Goal: Navigation & Orientation: Go to known website

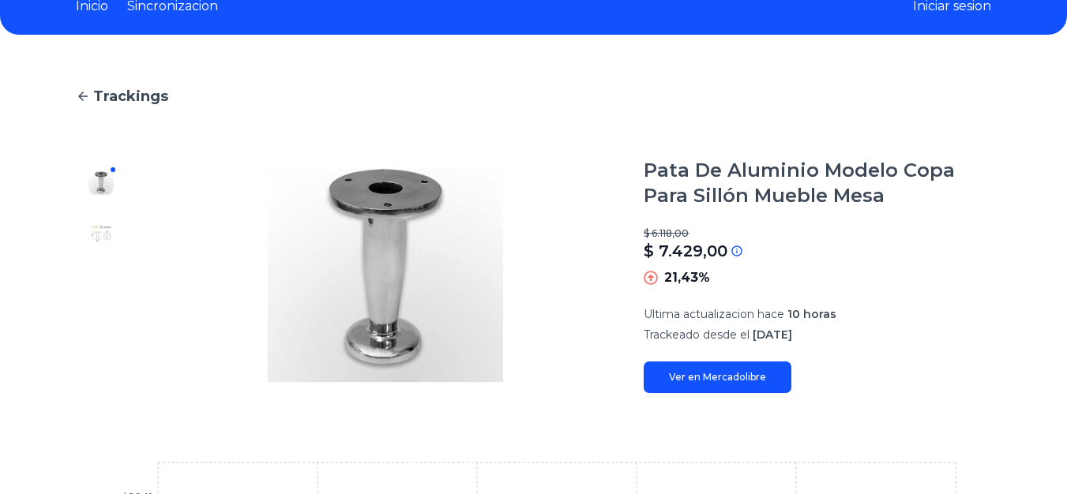
click at [102, 231] on img at bounding box center [100, 233] width 25 height 25
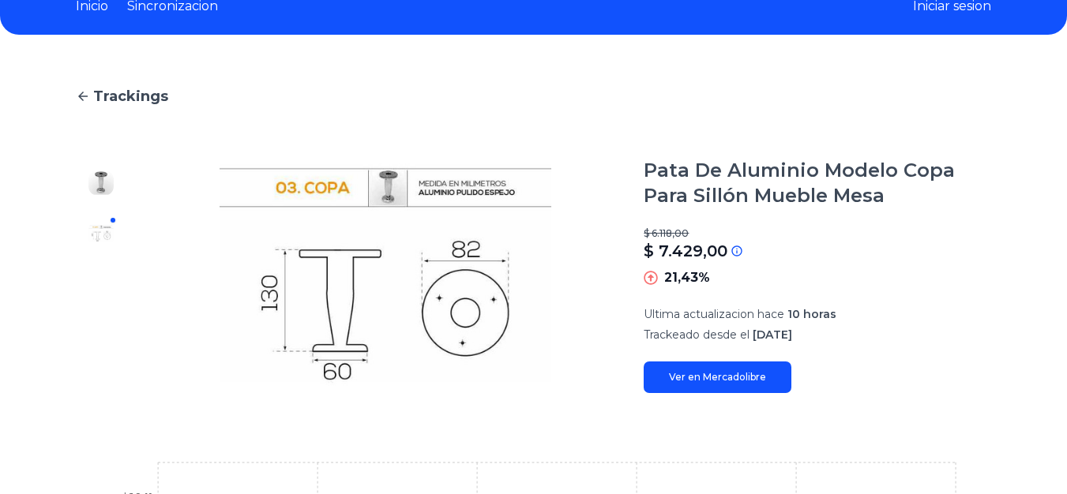
click at [102, 180] on img at bounding box center [100, 183] width 25 height 25
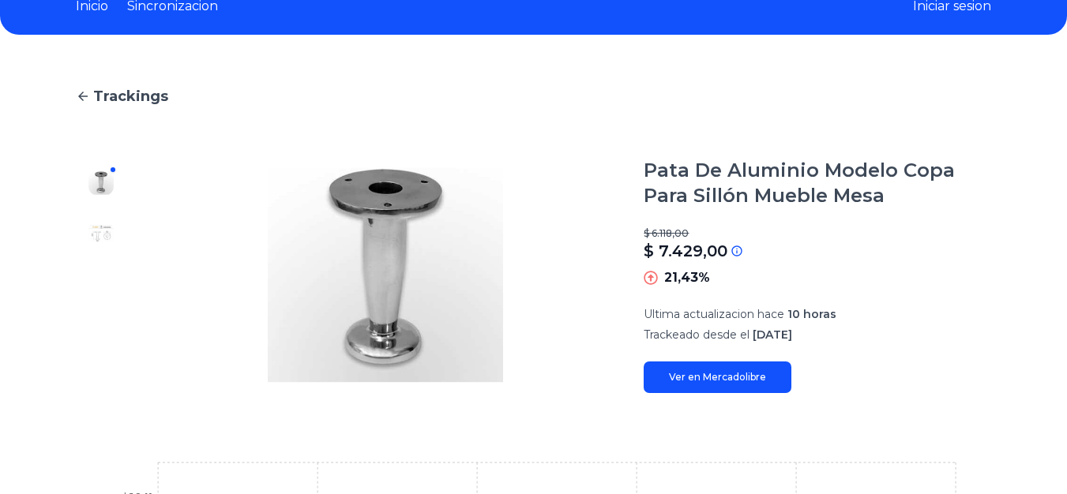
click at [103, 219] on div at bounding box center [101, 275] width 51 height 235
drag, startPoint x: 103, startPoint y: 220, endPoint x: 101, endPoint y: 227, distance: 8.1
click at [102, 220] on div at bounding box center [101, 275] width 51 height 235
click at [100, 231] on img at bounding box center [100, 233] width 25 height 25
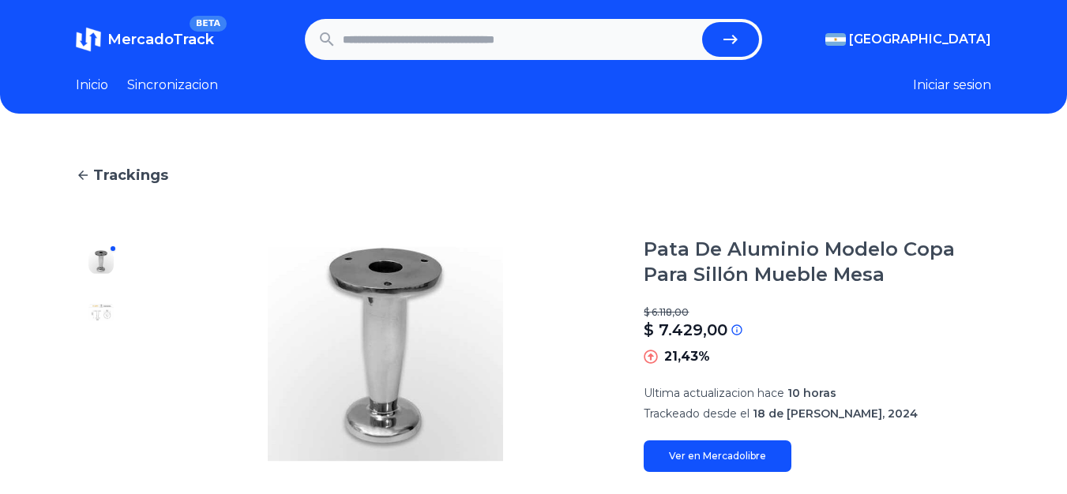
click at [110, 318] on img at bounding box center [100, 312] width 25 height 25
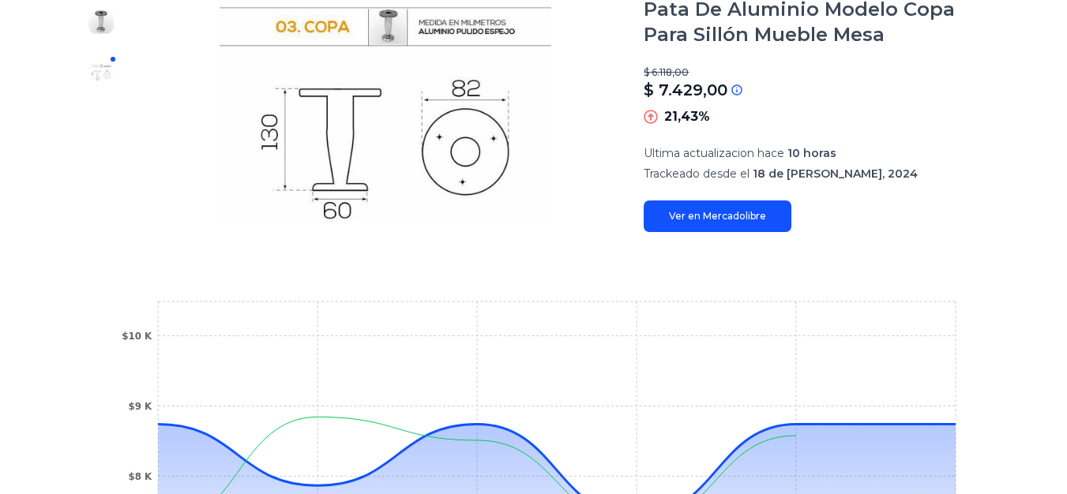
scroll to position [204, 0]
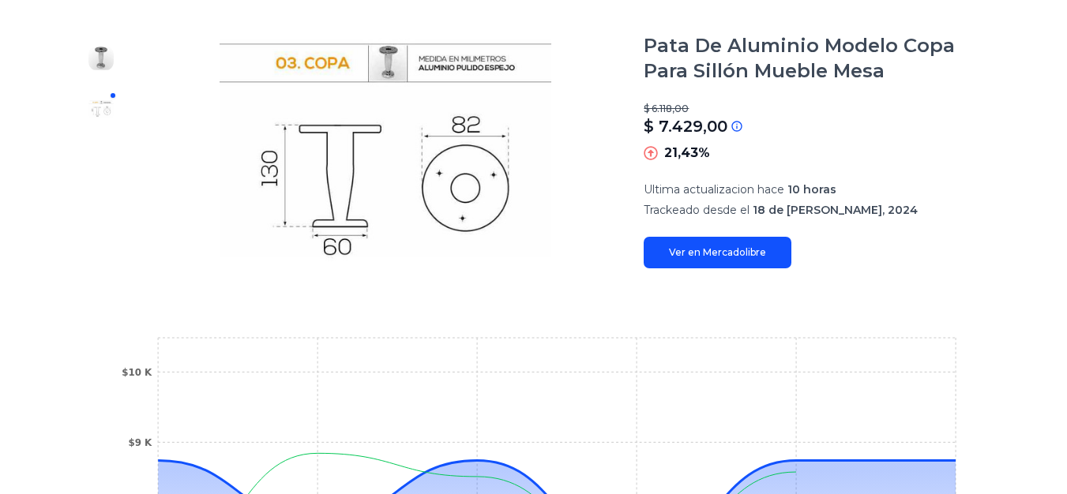
click at [708, 253] on link "Ver en Mercadolibre" at bounding box center [718, 253] width 148 height 32
